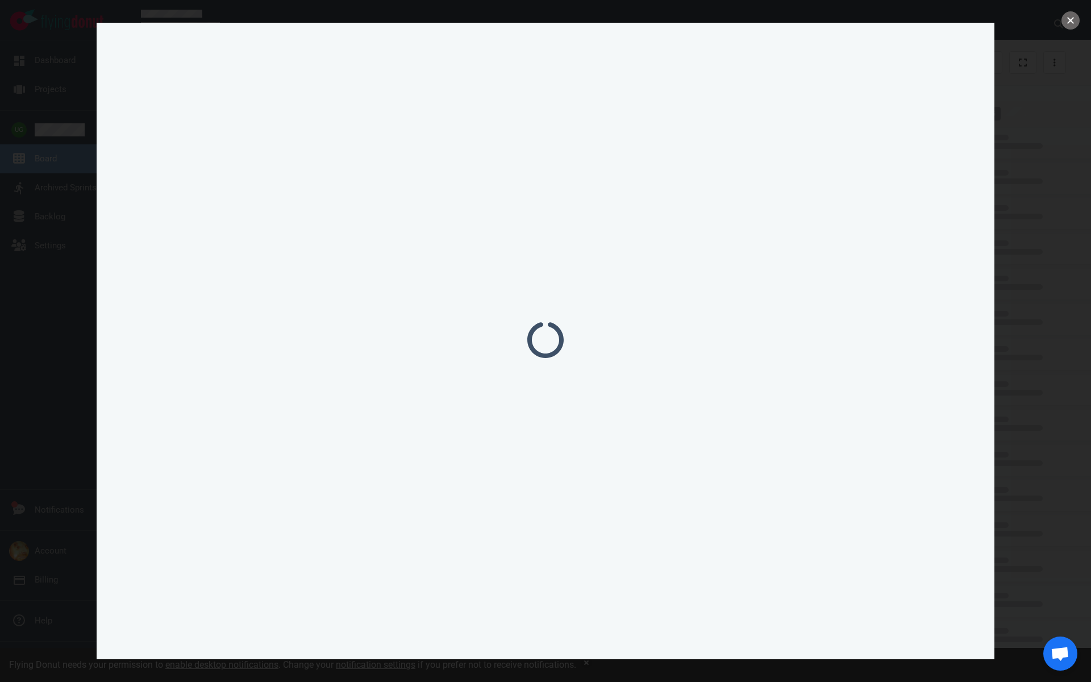
click at [1073, 21] on button "close" at bounding box center [1071, 20] width 18 height 18
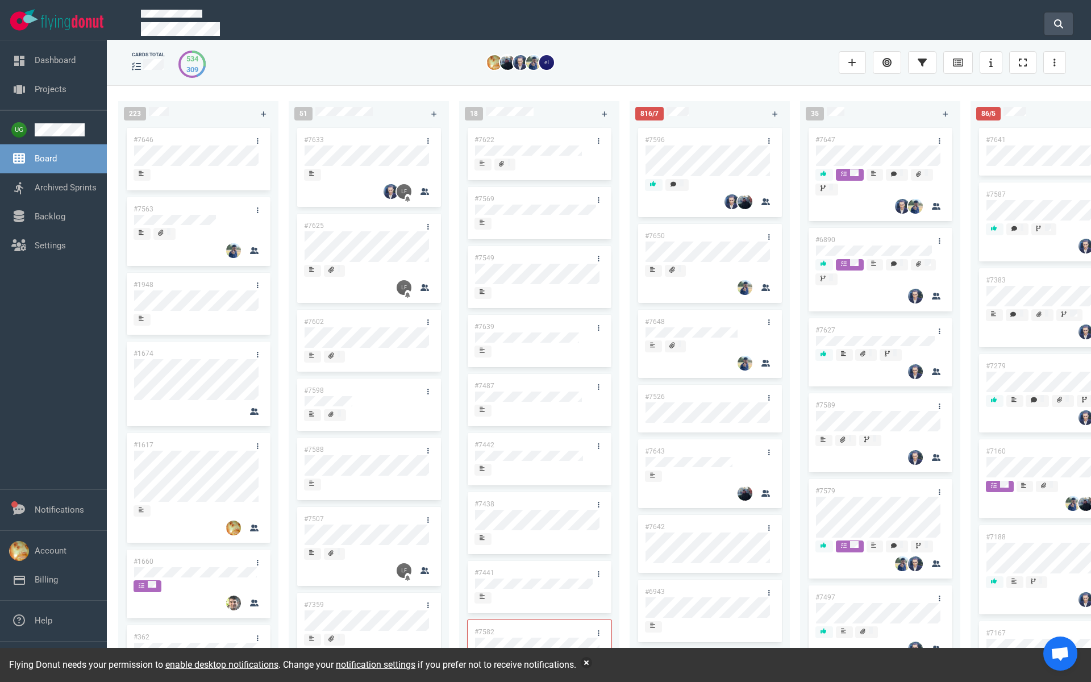
click at [1060, 20] on icon at bounding box center [1058, 23] width 9 height 9
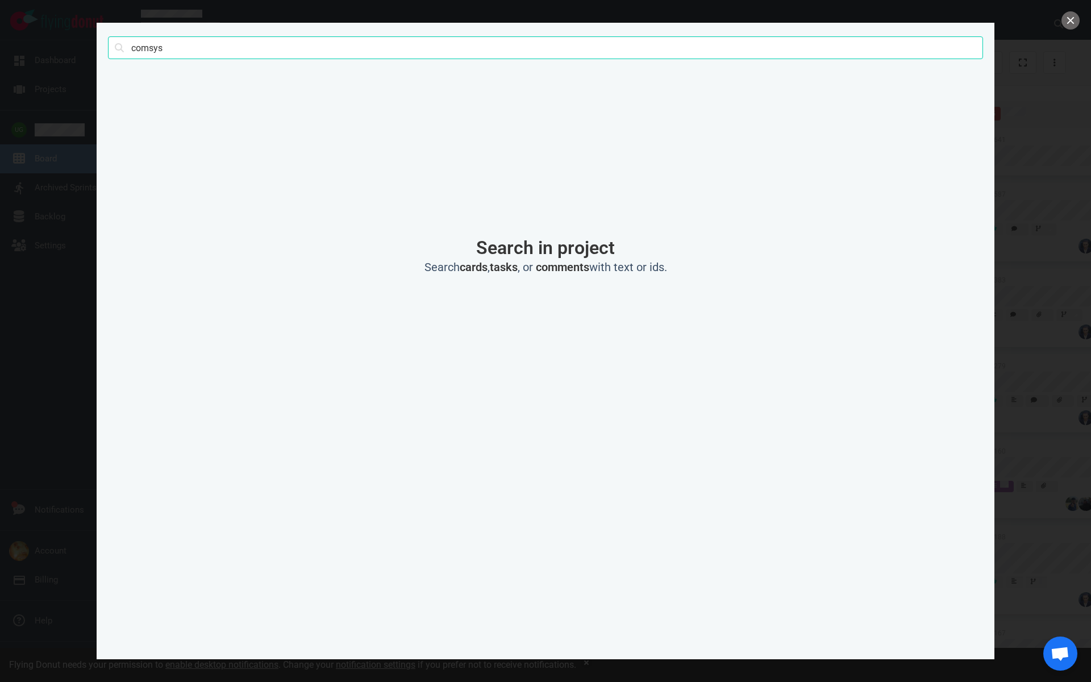
type input "comsys"
click button "Search" at bounding box center [0, 0] width 0 height 0
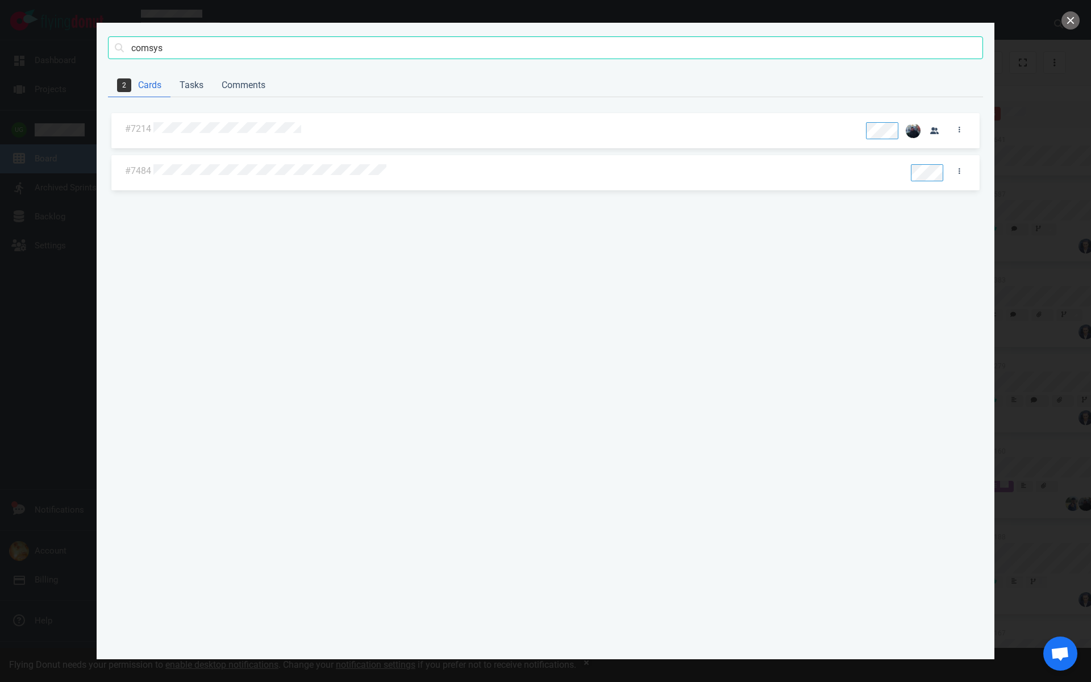
click at [261, 122] on div at bounding box center [502, 129] width 699 height 15
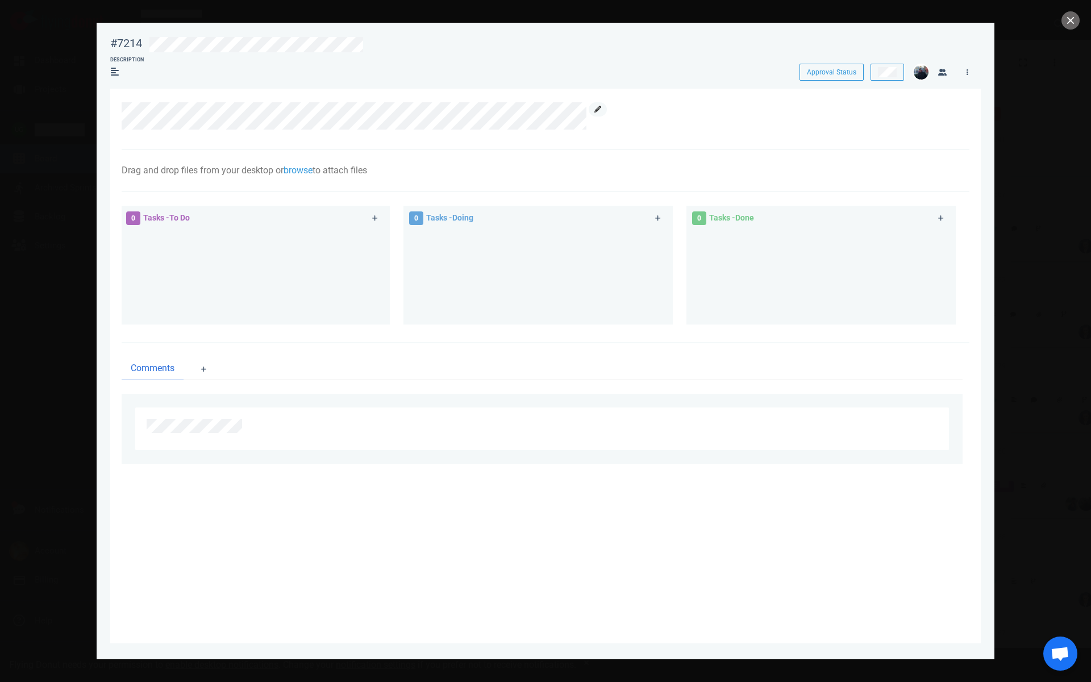
click at [600, 111] on icon at bounding box center [598, 109] width 7 height 7
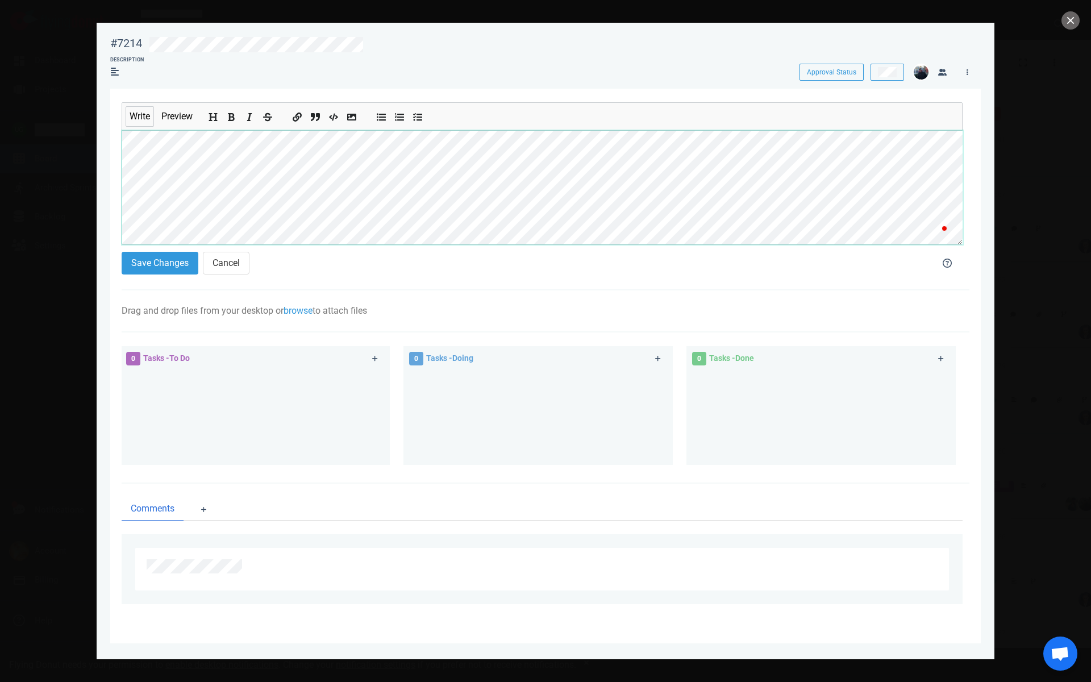
scroll to position [7, 0]
click at [152, 256] on button "Save Changes" at bounding box center [160, 263] width 77 height 23
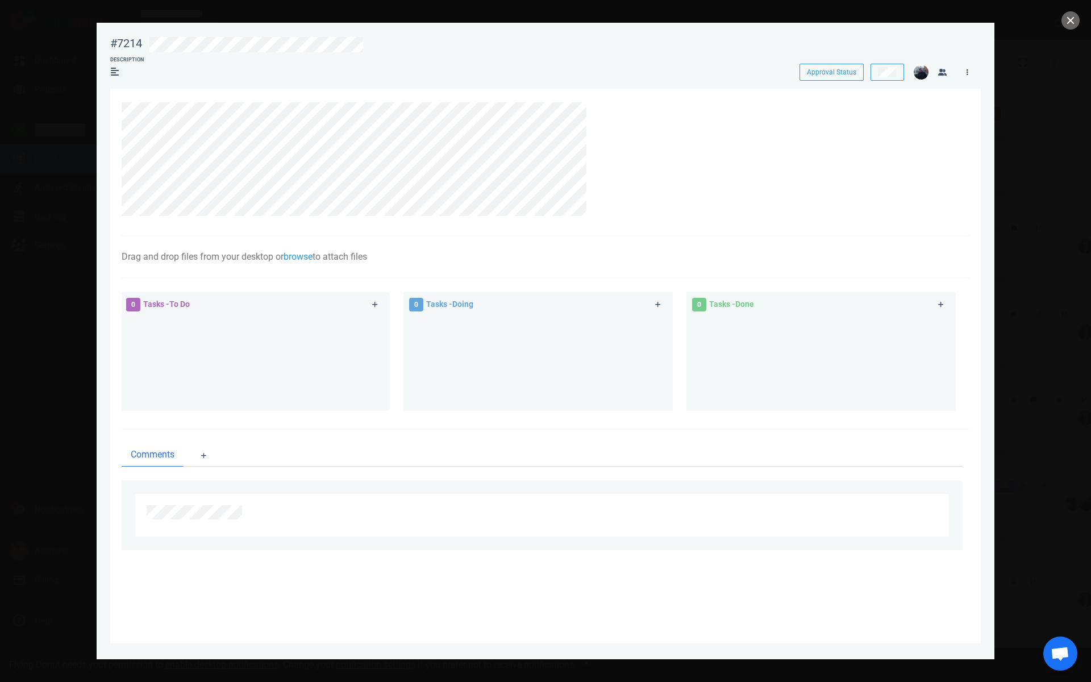
click at [969, 72] on link at bounding box center [967, 72] width 18 height 14
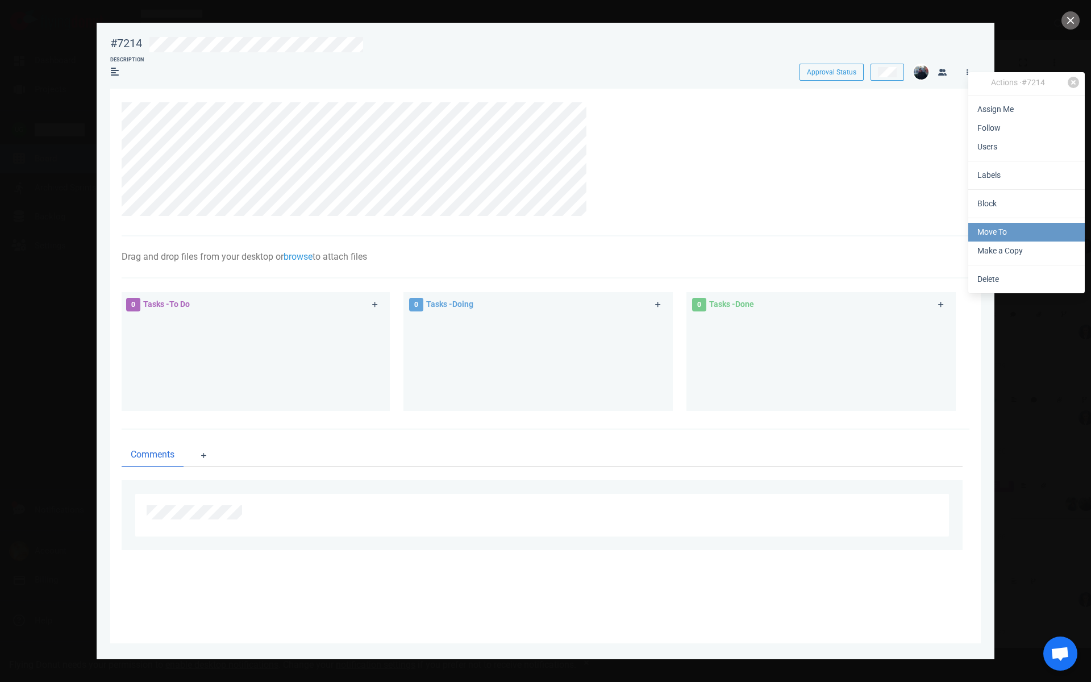
click at [991, 230] on link "Move To" at bounding box center [1027, 232] width 117 height 19
select select "sprint"
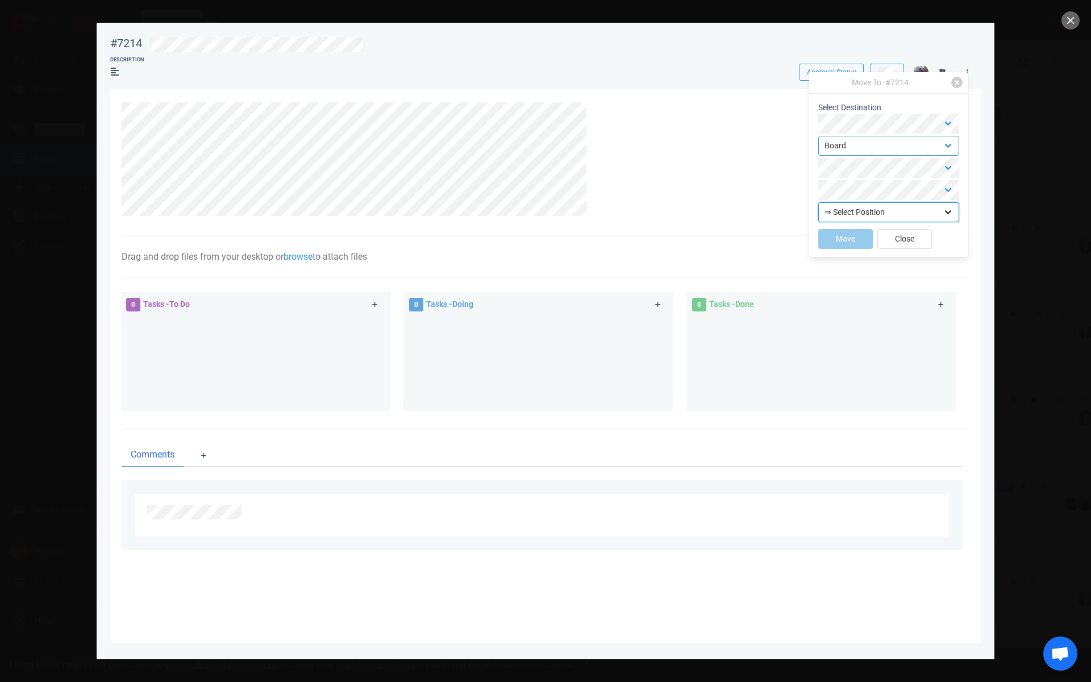
click at [851, 218] on select "⇒ Select Position Top Bottom" at bounding box center [889, 212] width 141 height 20
select select "top"
click at [857, 231] on button "Move" at bounding box center [846, 239] width 55 height 20
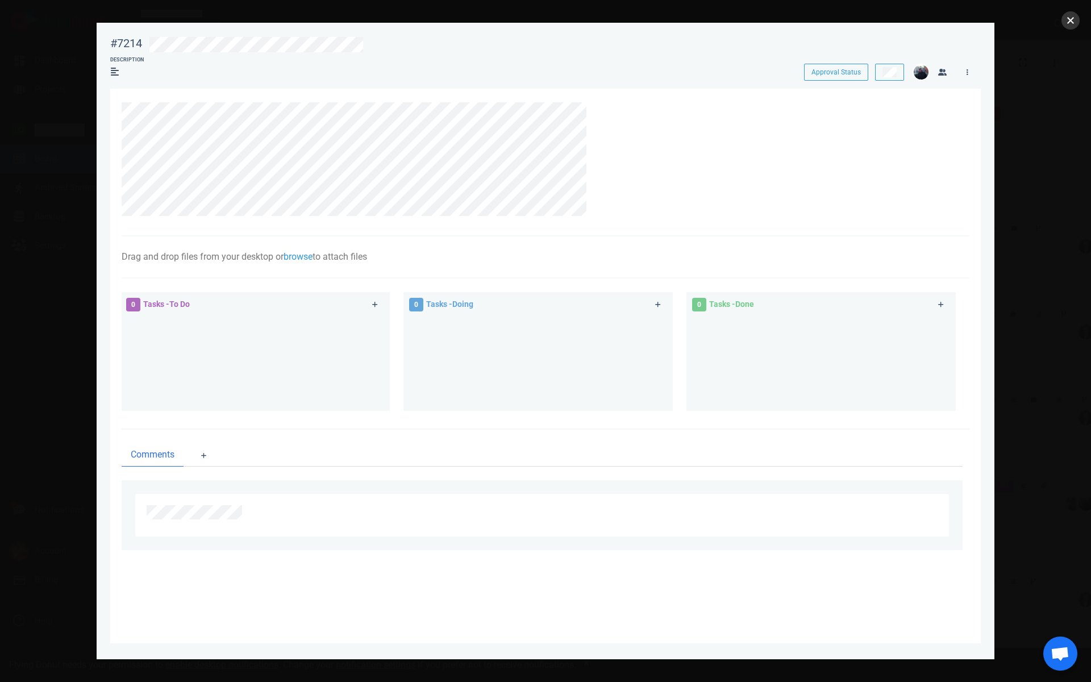
click at [1070, 24] on button "close" at bounding box center [1071, 20] width 18 height 18
